Goal: Information Seeking & Learning: Learn about a topic

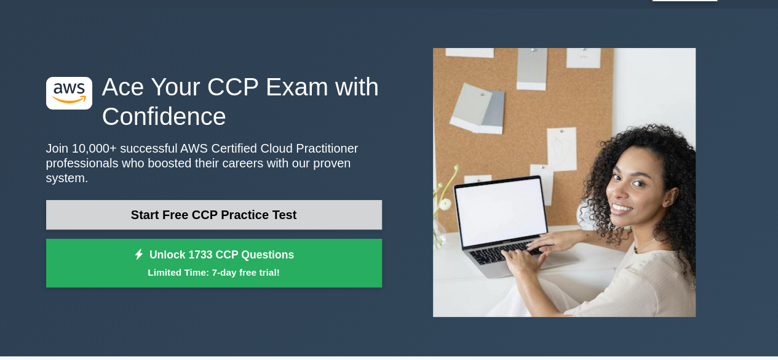
click at [344, 200] on link "Start Free CCP Practice Test" at bounding box center [214, 215] width 336 height 30
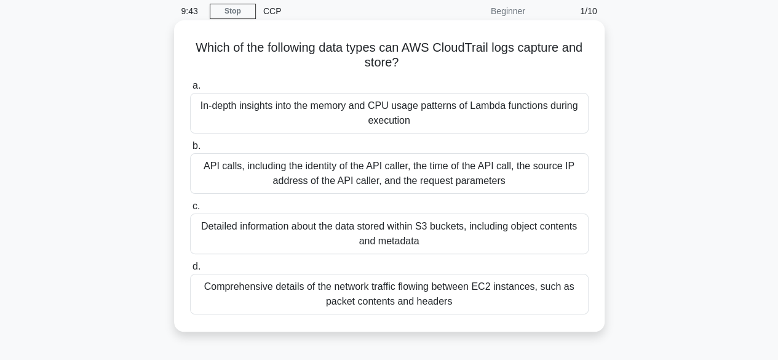
scroll to position [49, 0]
click at [466, 165] on div "API calls, including the identity of the API caller, the time of the API call, …" at bounding box center [389, 173] width 399 height 41
click at [190, 149] on input "b. API calls, including the identity of the API caller, the time of the API cal…" at bounding box center [190, 146] width 0 height 8
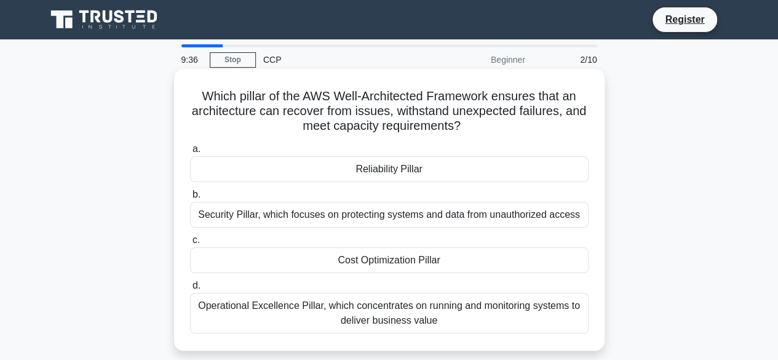
scroll to position [1, 0]
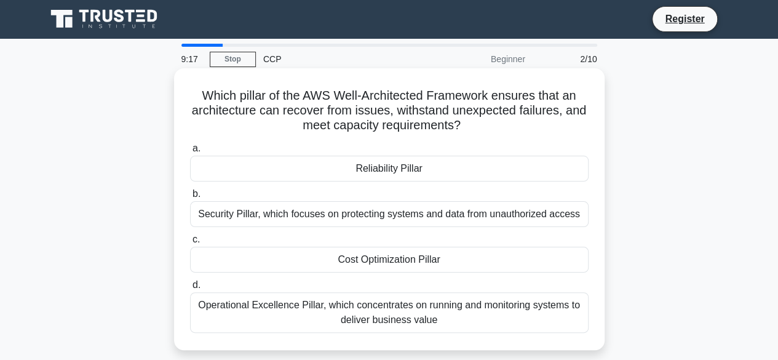
click at [423, 169] on div "Reliability Pillar" at bounding box center [389, 169] width 399 height 26
click at [190, 153] on input "a. Reliability Pillar" at bounding box center [190, 149] width 0 height 8
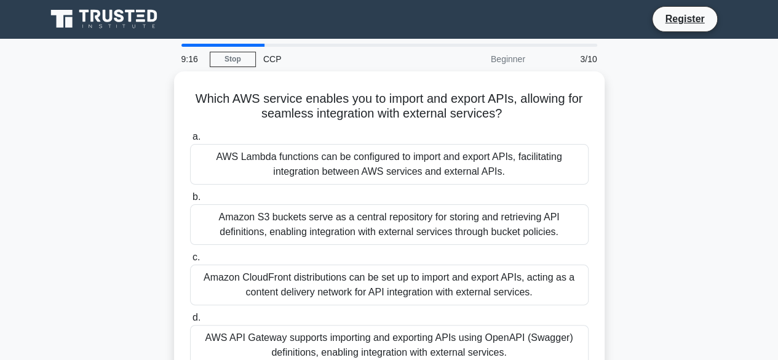
scroll to position [0, 0]
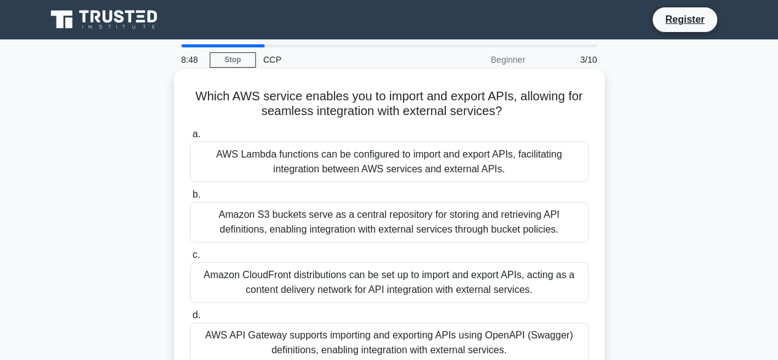
click at [440, 332] on div "AWS API Gateway supports importing and exporting APIs using OpenAPI (Swagger) d…" at bounding box center [389, 342] width 399 height 41
click at [190, 319] on input "d. AWS API Gateway supports importing and exporting APIs using OpenAPI (Swagger…" at bounding box center [190, 315] width 0 height 8
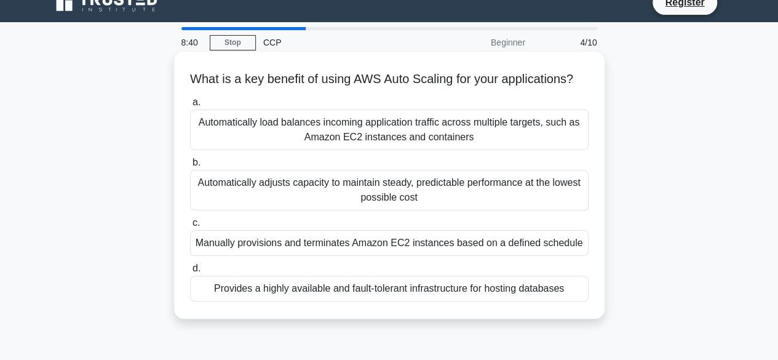
scroll to position [18, 0]
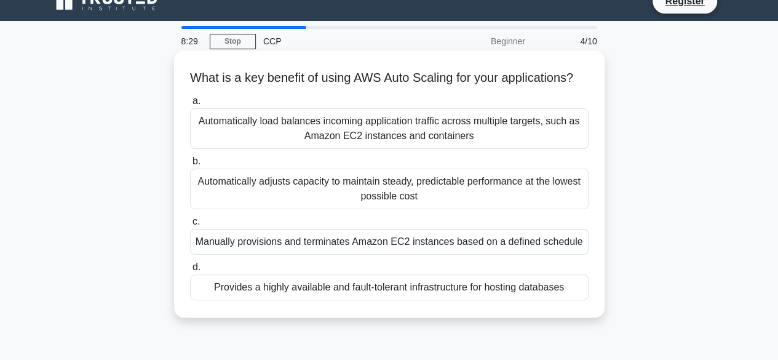
click at [354, 144] on div "Automatically load balances incoming application traffic across multiple target…" at bounding box center [389, 128] width 399 height 41
click at [190, 105] on input "a. Automatically load balances incoming application traffic across multiple tar…" at bounding box center [190, 101] width 0 height 8
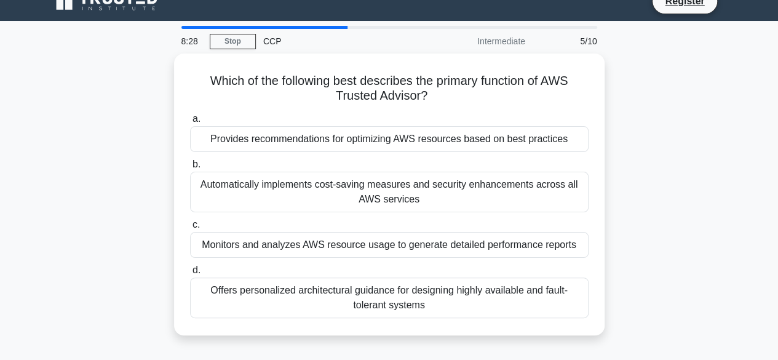
scroll to position [0, 0]
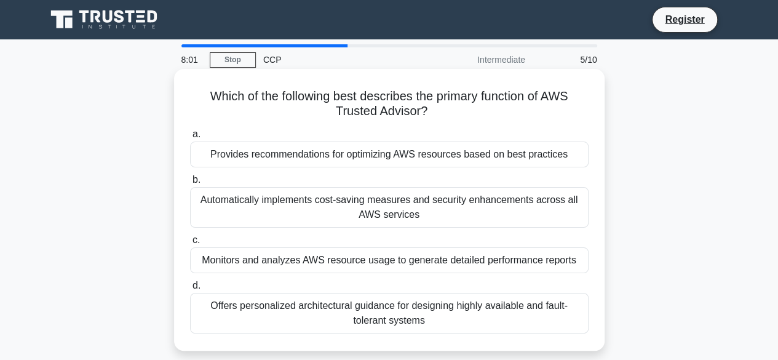
click at [407, 309] on div "Offers personalized architectural guidance for designing highly available and f…" at bounding box center [389, 313] width 399 height 41
click at [190, 290] on input "d. Offers personalized architectural guidance for designing highly available an…" at bounding box center [190, 286] width 0 height 8
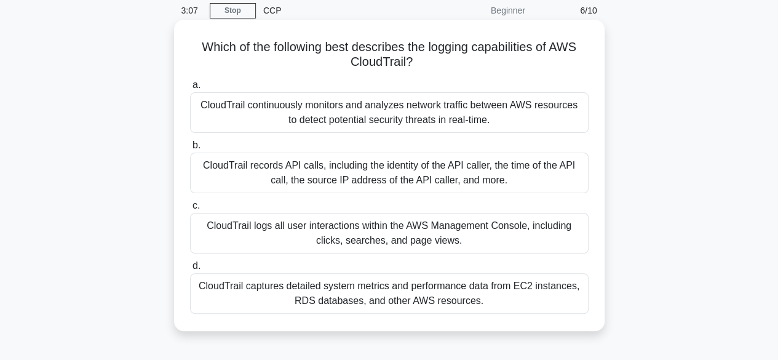
scroll to position [50, 0]
click at [405, 236] on div "CloudTrail logs all user interactions within the AWS Management Console, includ…" at bounding box center [389, 232] width 399 height 41
click at [190, 209] on input "c. CloudTrail logs all user interactions within the AWS Management Console, inc…" at bounding box center [190, 205] width 0 height 8
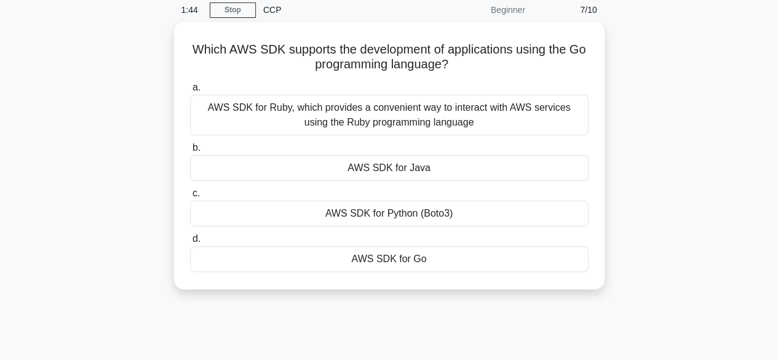
scroll to position [0, 0]
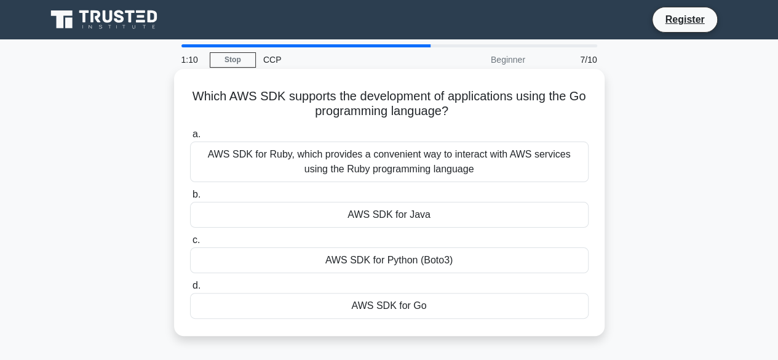
click at [386, 211] on div "AWS SDK for Java" at bounding box center [389, 215] width 399 height 26
click at [190, 199] on input "b. AWS SDK for Java" at bounding box center [190, 195] width 0 height 8
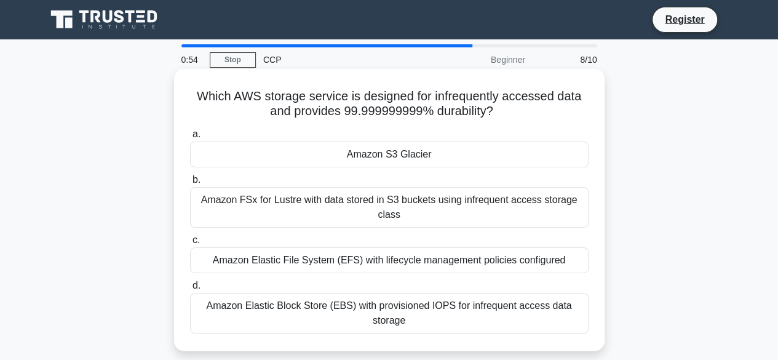
click at [401, 160] on div "Amazon S3 Glacier" at bounding box center [389, 155] width 399 height 26
click at [190, 138] on input "a. Amazon S3 Glacier" at bounding box center [190, 134] width 0 height 8
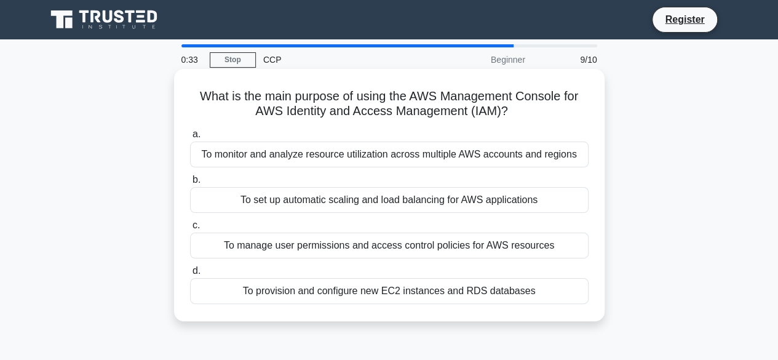
click at [428, 250] on div "To manage user permissions and access control policies for AWS resources" at bounding box center [389, 246] width 399 height 26
click at [190, 229] on input "c. To manage user permissions and access control policies for AWS resources" at bounding box center [190, 225] width 0 height 8
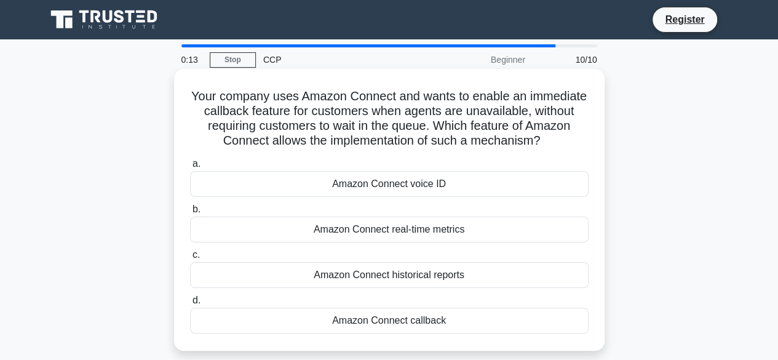
click at [477, 316] on div "Amazon Connect callback" at bounding box center [389, 321] width 399 height 26
click at [190, 305] on input "d. Amazon Connect callback" at bounding box center [190, 301] width 0 height 8
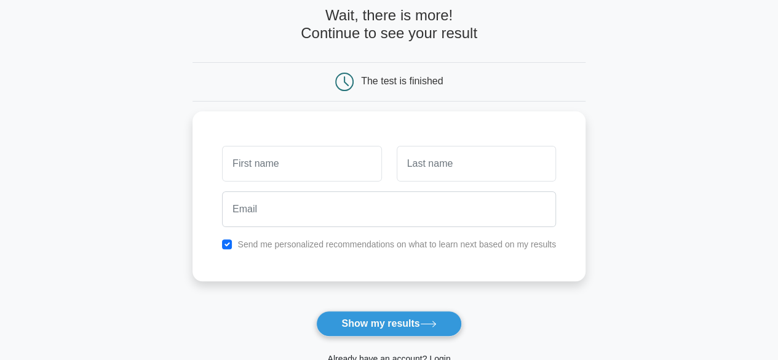
scroll to position [62, 0]
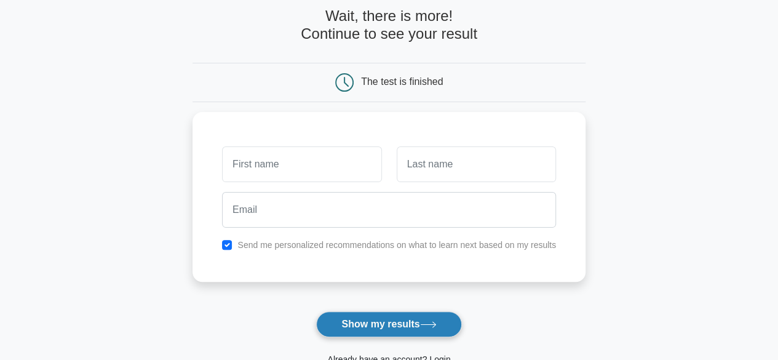
click at [428, 318] on button "Show my results" at bounding box center [388, 324] width 145 height 26
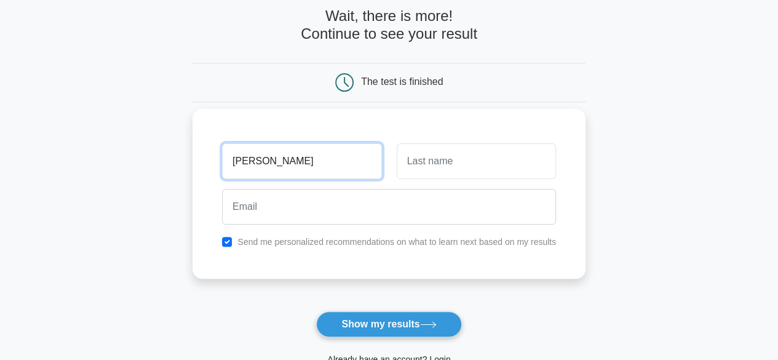
type input "Athesh"
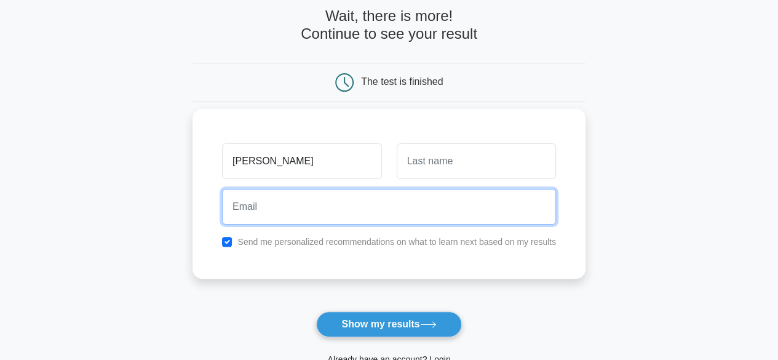
click at [317, 201] on input "email" at bounding box center [389, 207] width 334 height 36
type input "Atheshwaran.K@cognizant.com"
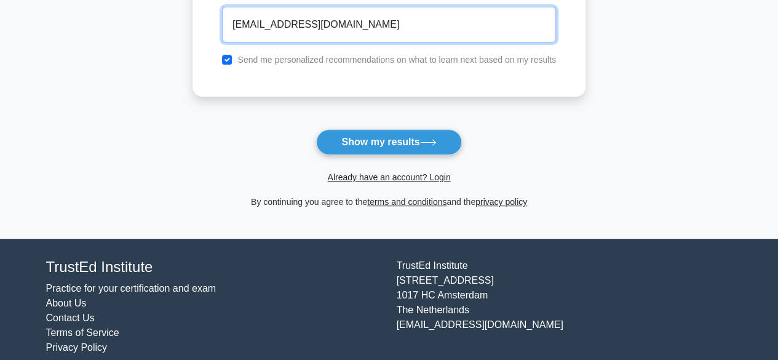
scroll to position [0, 0]
